Goal: Information Seeking & Learning: Learn about a topic

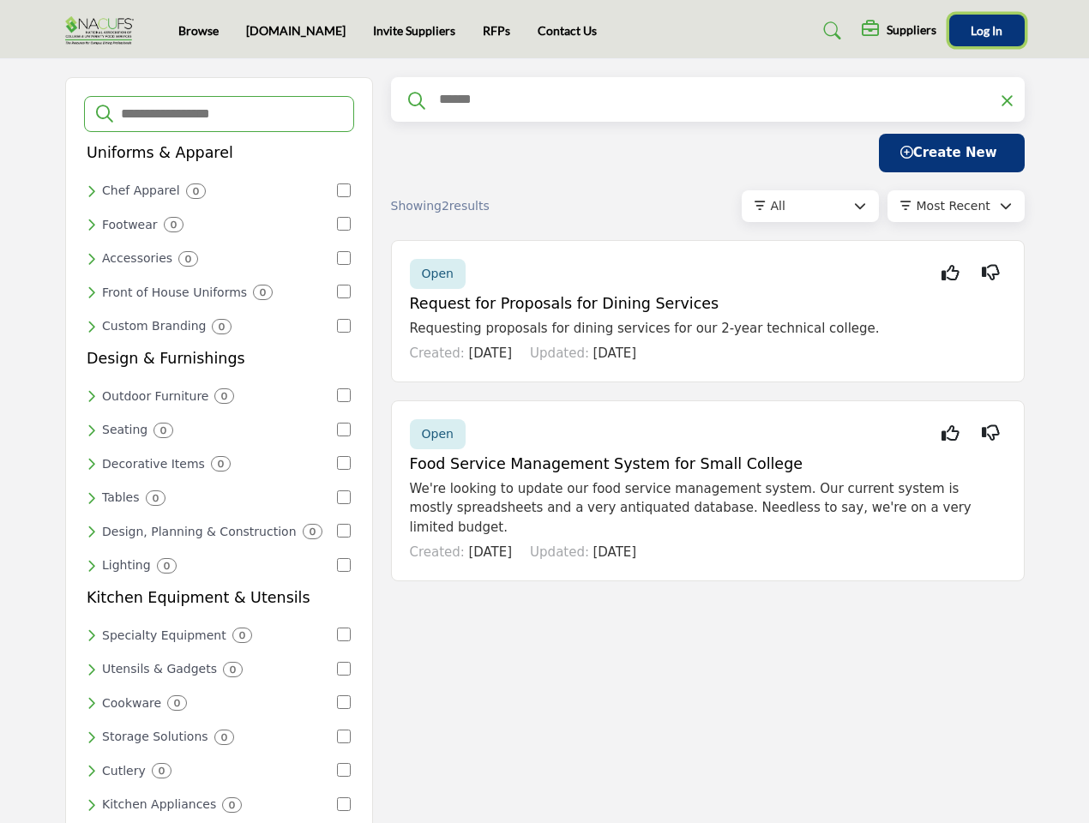
click at [987, 30] on span "Log In" at bounding box center [987, 30] width 32 height 15
click at [219, 114] on input "Search Categories" at bounding box center [230, 114] width 223 height 22
click at [211, 190] on div "Chef Apparel 0" at bounding box center [211, 191] width 249 height 15
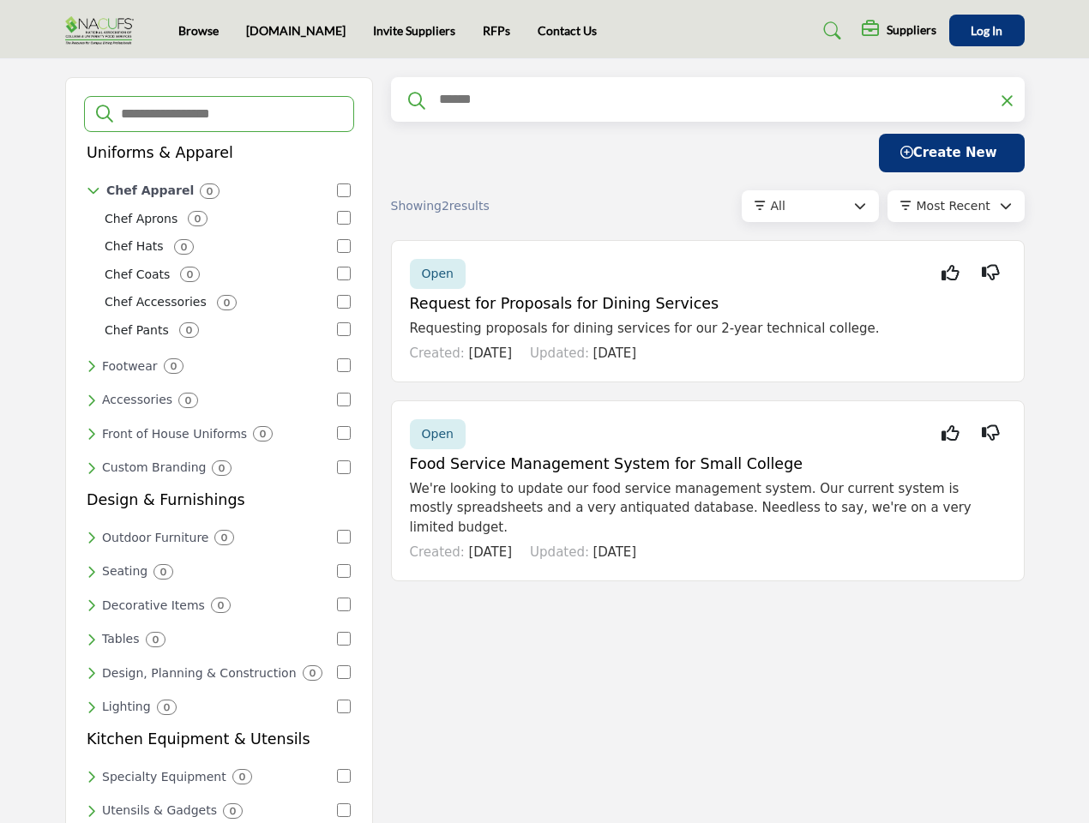
click at [211, 224] on div "Chef Aprons 0" at bounding box center [218, 219] width 226 height 18
click at [211, 256] on div "Chef Aprons 0 Chef Hats 0 Chef Coats 0 Chef Accessories 0 0" at bounding box center [219, 276] width 264 height 136
click at [211, 293] on div "Chef Accessories 0" at bounding box center [218, 302] width 226 height 18
click at [211, 323] on div "Chef Pants 0" at bounding box center [218, 331] width 226 height 18
click at [211, 392] on div "Accessories 0" at bounding box center [211, 397] width 249 height 15
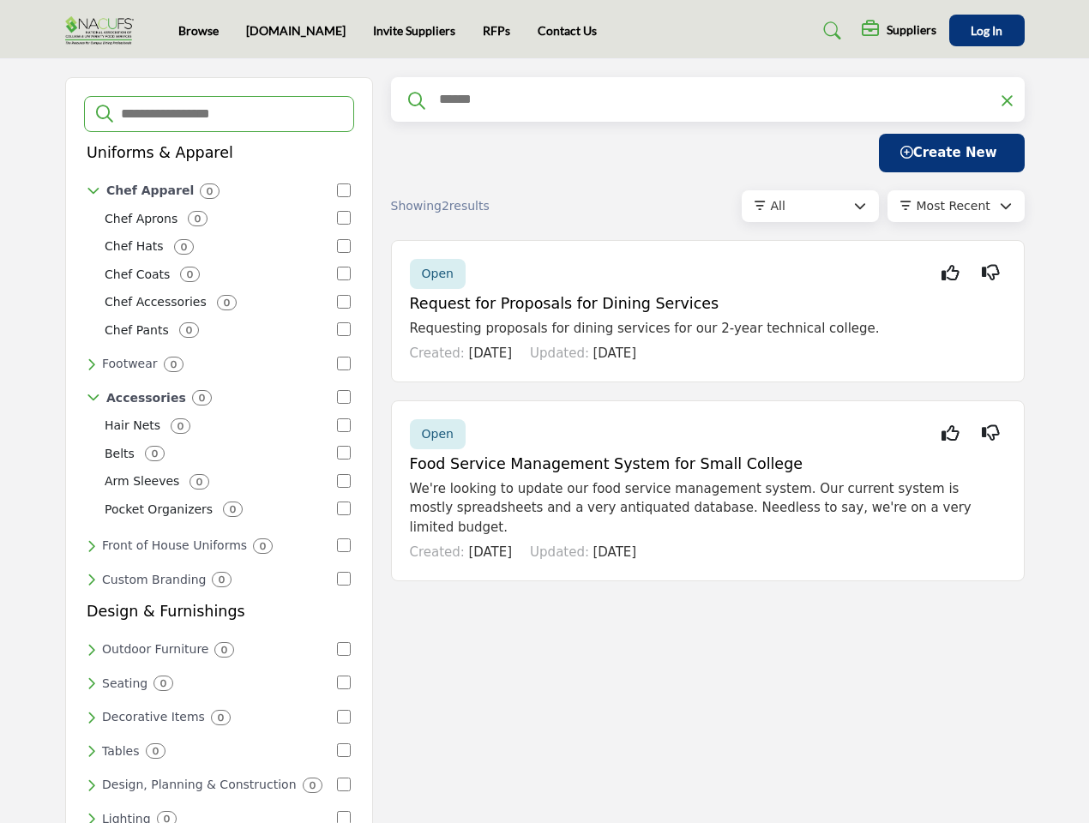
click at [211, 425] on div "Uniforms & Apparel Chef Apparel 0 Chef Aprons 0 Chef Hats 0 Chef Coats 0 0 0" at bounding box center [219, 367] width 264 height 447
click at [211, 458] on div "Hair Nets 0 Belts 0 Arm Sleeves 0 Pocket Organizers 0" at bounding box center [219, 468] width 264 height 106
